Goal: Navigation & Orientation: Understand site structure

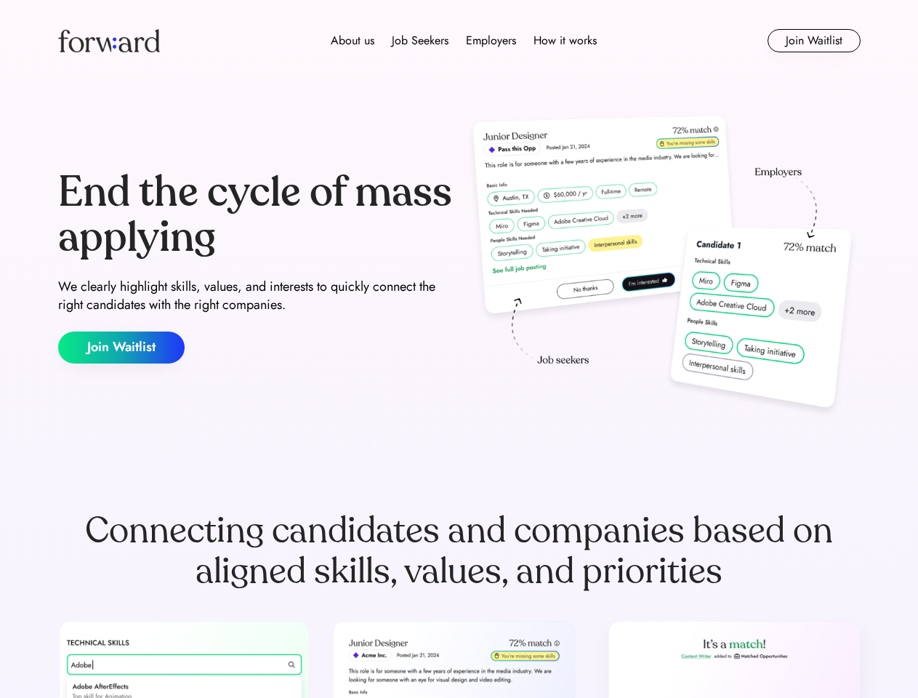
click at [459, 349] on div "End the cycle of mass applying We clearly highlight skills, values, and interes…" at bounding box center [459, 266] width 803 height 313
click at [459, 41] on div "About us Job Seekers Employers How it works" at bounding box center [463, 40] width 573 height 17
click at [109, 41] on img at bounding box center [109, 40] width 102 height 23
click at [464, 41] on div "About us Job Seekers Employers How it works" at bounding box center [463, 40] width 573 height 17
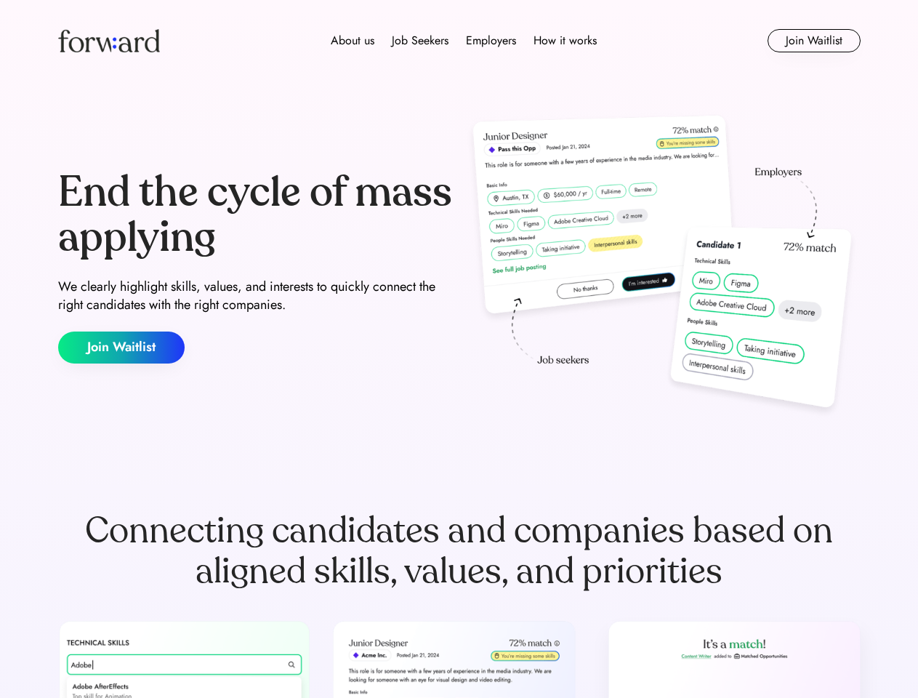
click at [353, 41] on div "About us" at bounding box center [353, 40] width 44 height 17
click at [420, 41] on div "Job Seekers" at bounding box center [420, 40] width 57 height 17
click at [491, 41] on div "Employers" at bounding box center [491, 40] width 50 height 17
click at [564, 41] on div "How it works" at bounding box center [565, 40] width 63 height 17
click at [813, 41] on button "Join Waitlist" at bounding box center [814, 40] width 93 height 23
